Goal: Transaction & Acquisition: Purchase product/service

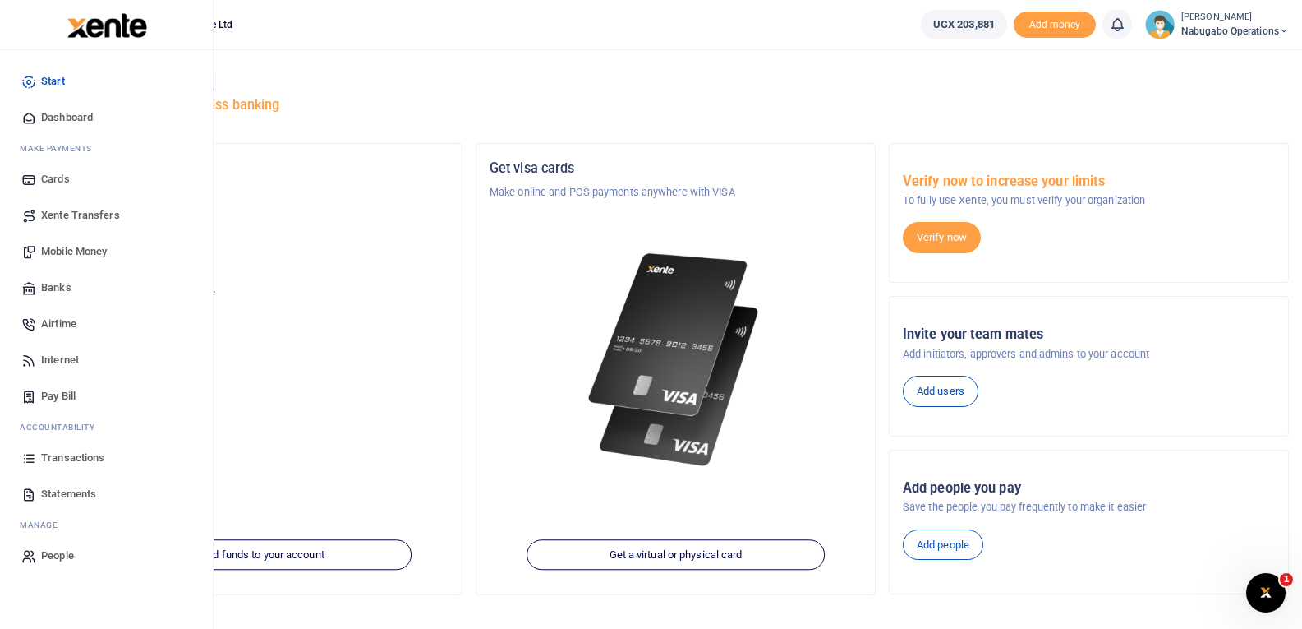
click at [66, 247] on span "Mobile Money" at bounding box center [74, 251] width 66 height 16
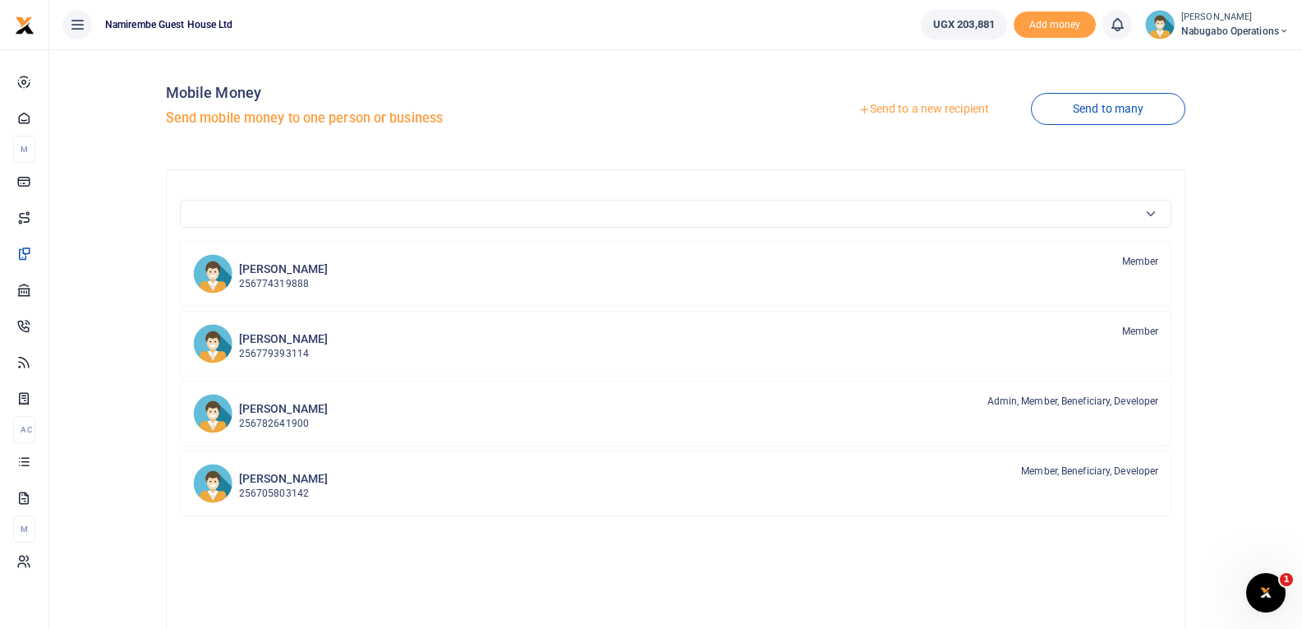
click at [896, 99] on link "Send to a new recipient" at bounding box center [924, 109] width 214 height 30
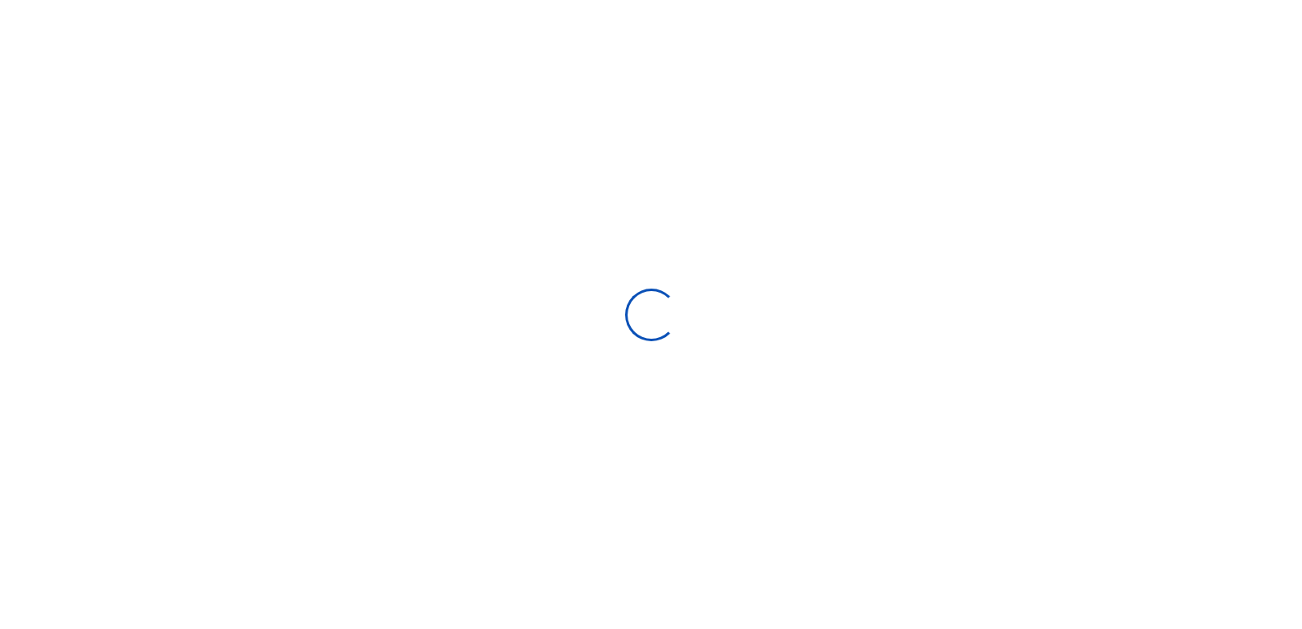
select select "Loading bundles"
select select
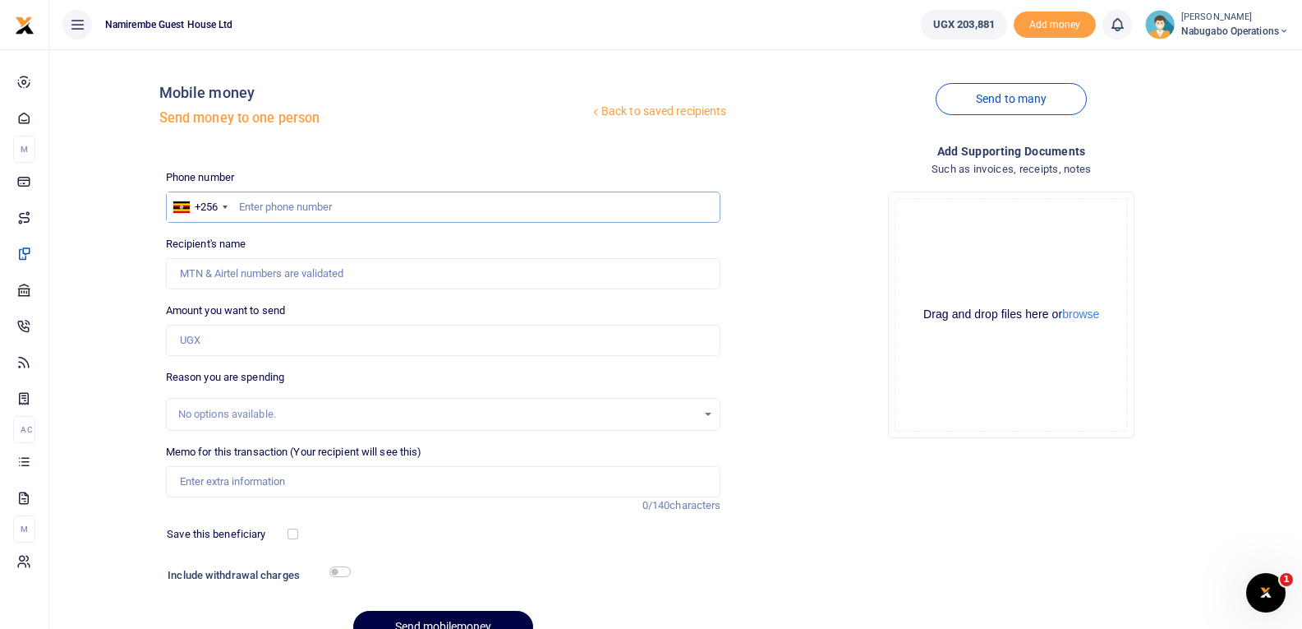
click at [243, 207] on input "text" at bounding box center [443, 206] width 555 height 31
